Goal: Task Accomplishment & Management: Manage account settings

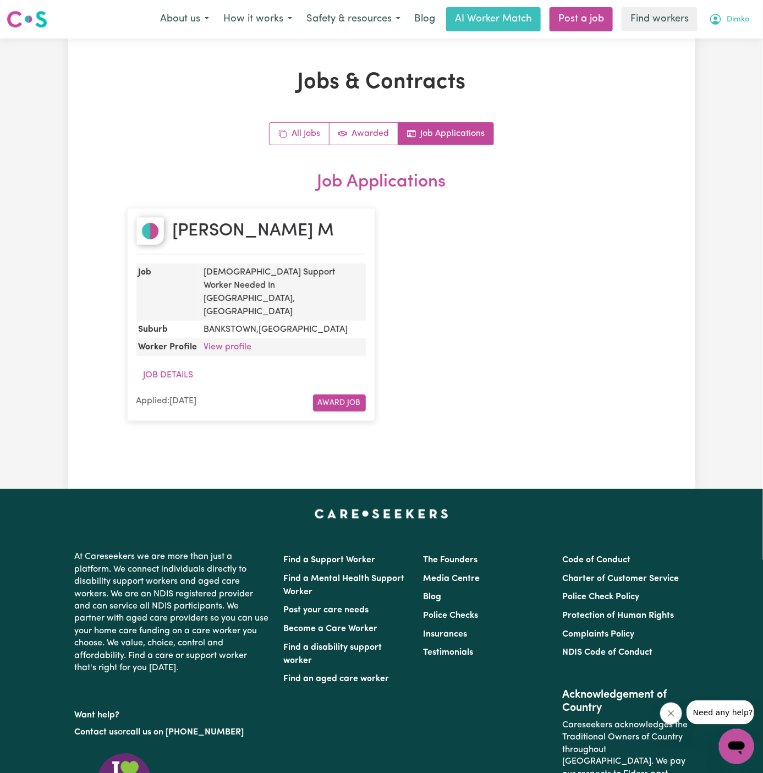
click at [745, 24] on span "Dimko" at bounding box center [738, 20] width 23 height 12
click at [739, 67] on link "Logout" at bounding box center [712, 63] width 87 height 21
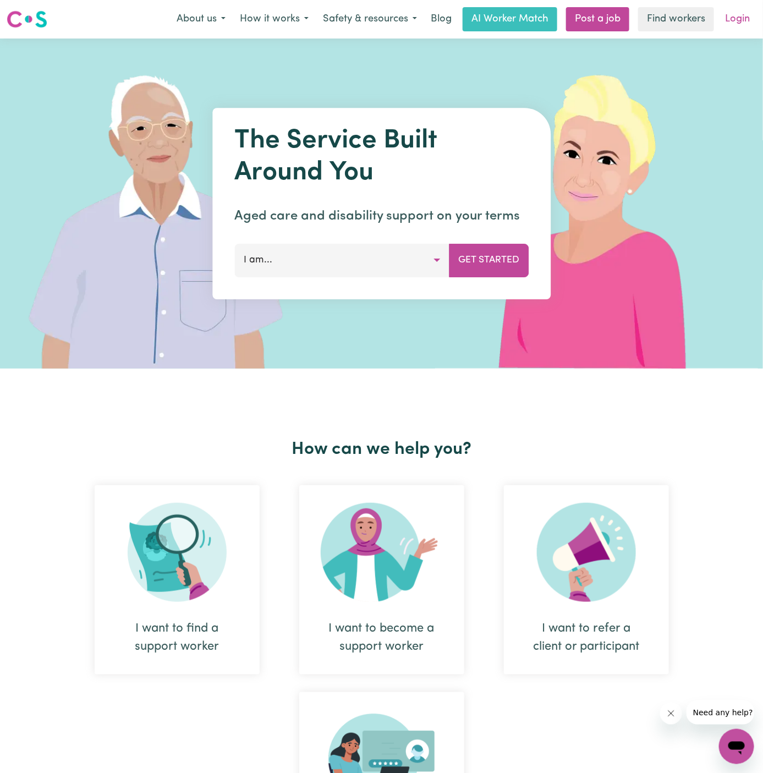
click at [740, 28] on link "Login" at bounding box center [738, 19] width 38 height 24
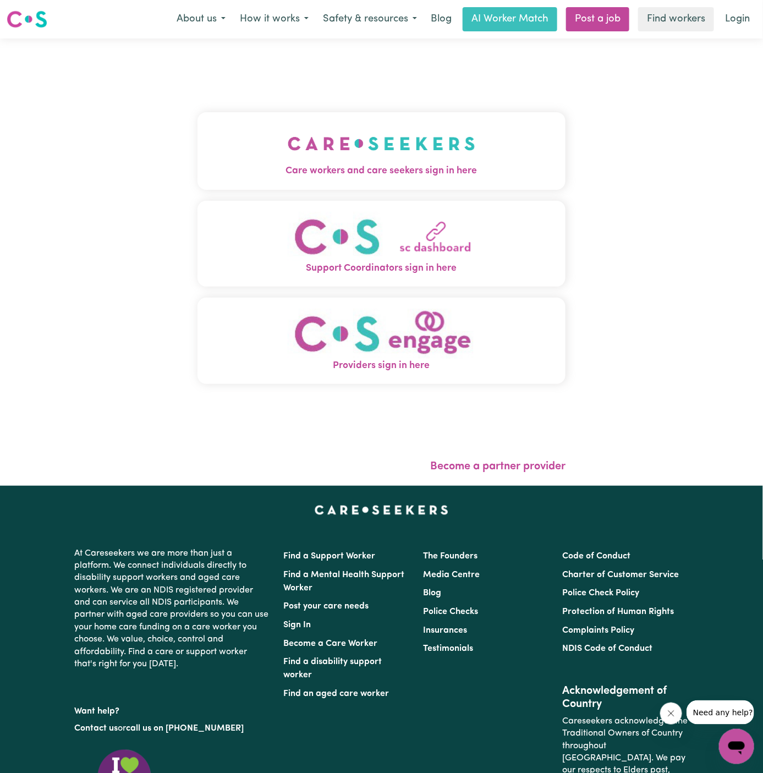
click at [355, 145] on img "Care workers and care seekers sign in here" at bounding box center [382, 143] width 188 height 41
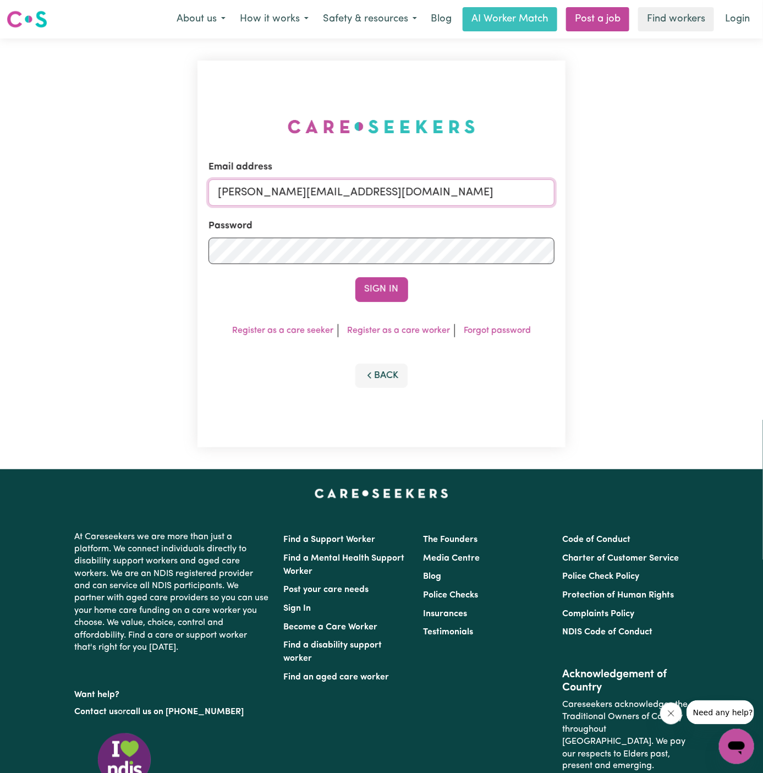
click at [417, 190] on input "[PERSON_NAME][EMAIL_ADDRESS][DOMAIN_NAME]" at bounding box center [382, 192] width 347 height 26
drag, startPoint x: 275, startPoint y: 198, endPoint x: 631, endPoint y: 238, distance: 358.4
click at [631, 238] on div "Email address [EMAIL_ADDRESS][DOMAIN_NAME] Password Sign In Register as a care …" at bounding box center [381, 254] width 763 height 431
type input "[EMAIL_ADDRESS][DOMAIN_NAME]"
click at [390, 291] on button "Sign In" at bounding box center [382, 289] width 53 height 24
